Goal: Transaction & Acquisition: Purchase product/service

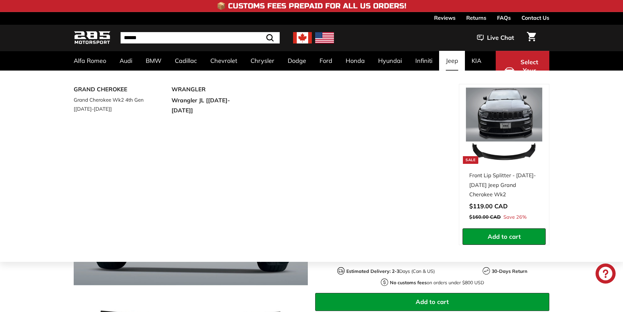
click at [570, 95] on div "**********" at bounding box center [311, 167] width 623 height 192
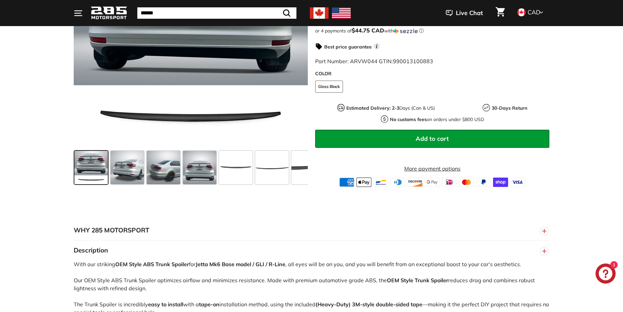
scroll to position [201, 0]
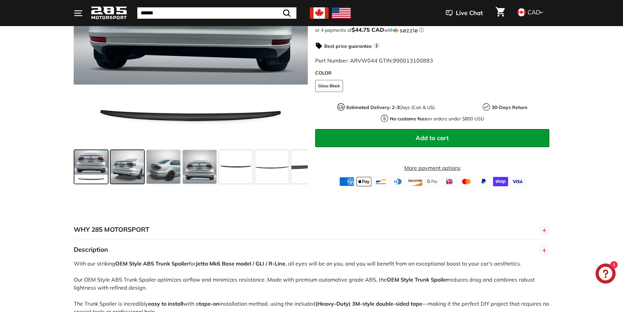
click at [137, 175] on span at bounding box center [127, 166] width 33 height 33
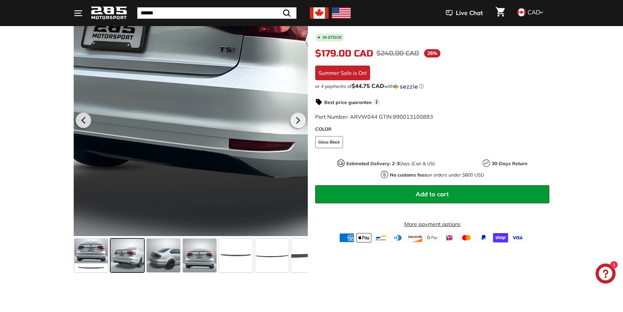
scroll to position [67, 0]
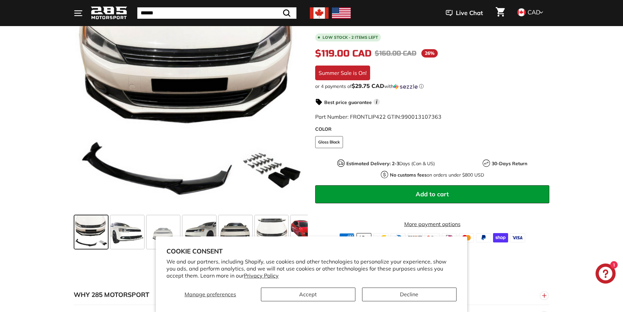
scroll to position [167, 0]
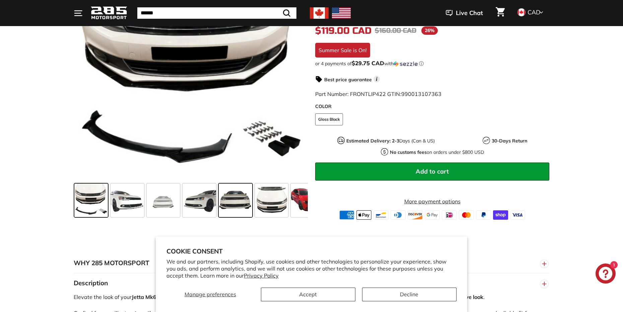
click at [237, 216] on span at bounding box center [235, 200] width 33 height 33
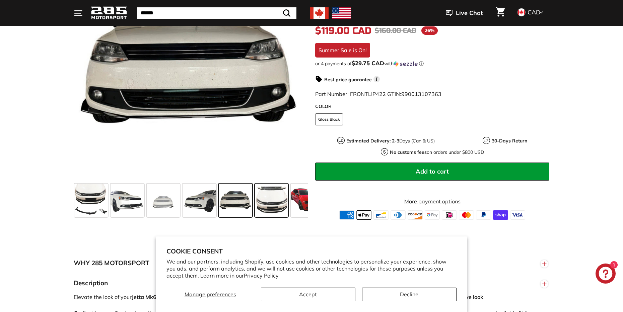
click at [270, 207] on span at bounding box center [271, 200] width 33 height 33
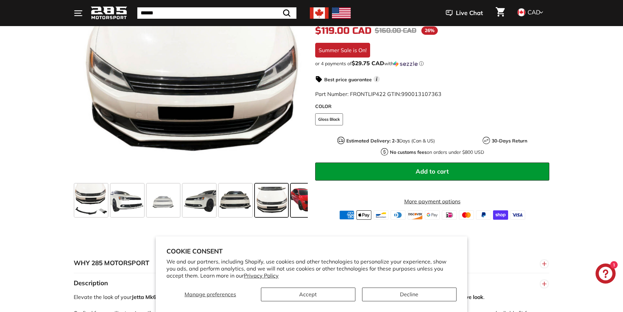
click at [293, 204] on span at bounding box center [307, 200] width 33 height 33
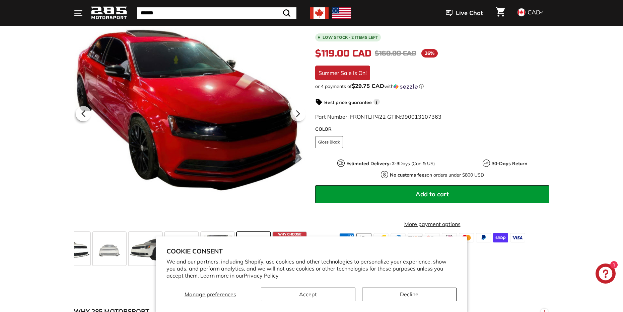
scroll to position [100, 0]
